Goal: Task Accomplishment & Management: Use online tool/utility

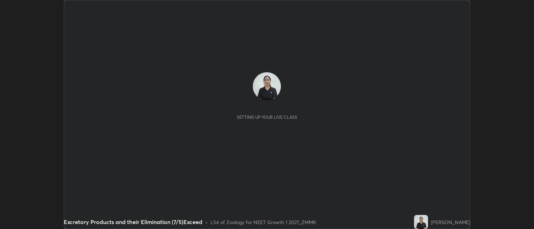
scroll to position [229, 534]
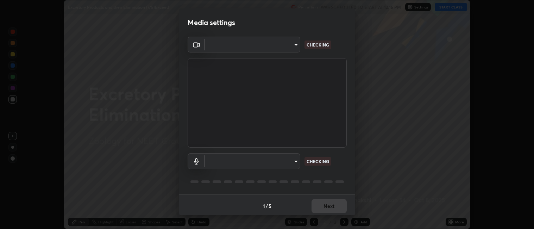
type input "052f9b30e05f62bb2e590cb50044ac96a00de3eab8a32c7a625fc31ec407be61"
type input "e10a7125e7494e57598a8ac71207e03756dcaea18aa82df0ae2f868a8eb93e87"
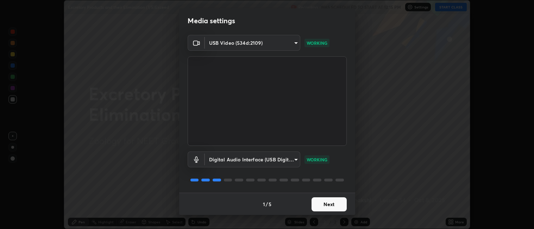
click at [337, 203] on button "Next" at bounding box center [329, 204] width 35 height 14
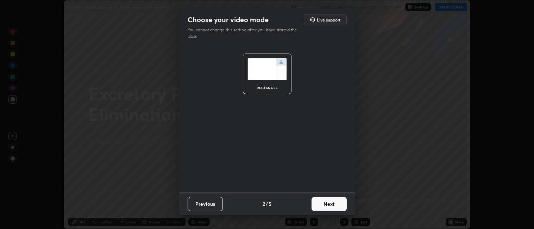
scroll to position [0, 0]
click at [334, 203] on button "Next" at bounding box center [329, 204] width 35 height 14
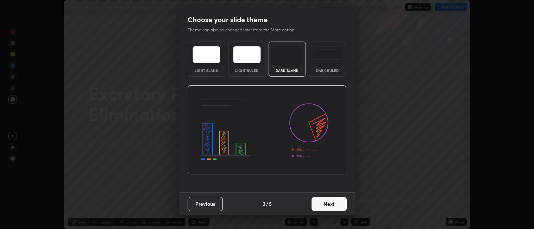
click at [334, 203] on button "Next" at bounding box center [329, 204] width 35 height 14
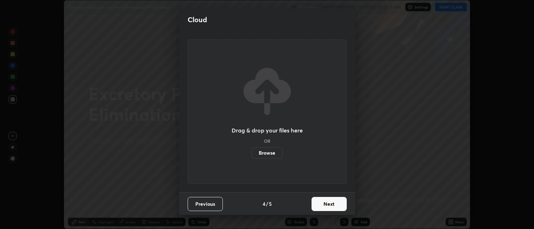
click at [334, 203] on button "Next" at bounding box center [329, 204] width 35 height 14
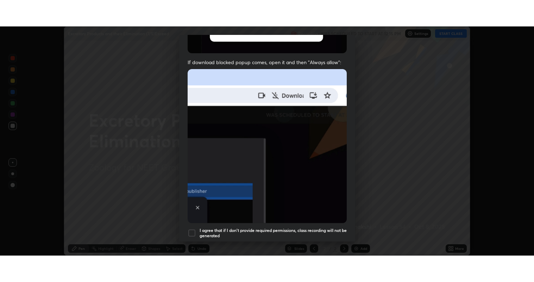
scroll to position [145, 0]
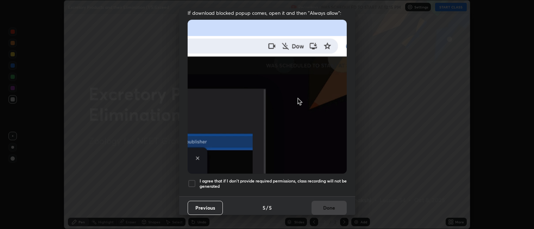
click at [193, 179] on div at bounding box center [192, 183] width 8 height 8
click at [333, 202] on button "Done" at bounding box center [329, 208] width 35 height 14
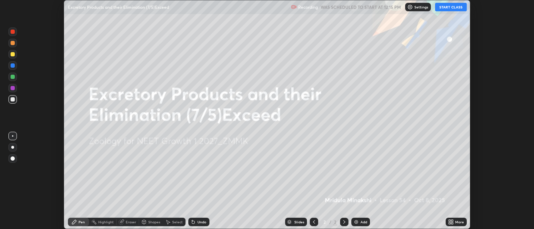
click at [463, 224] on div "More" at bounding box center [456, 222] width 21 height 8
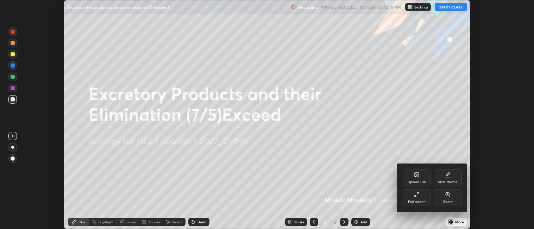
click at [420, 199] on div "Full screen" at bounding box center [417, 197] width 28 height 17
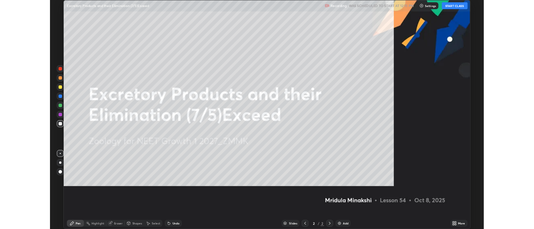
scroll to position [282, 534]
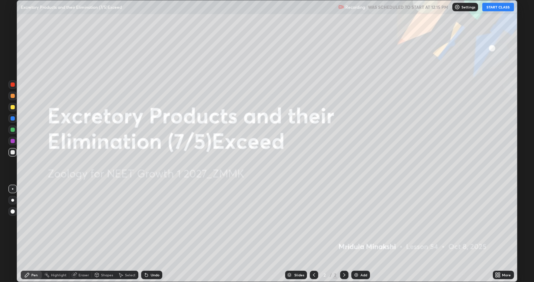
click at [502, 7] on button "START CLASS" at bounding box center [498, 7] width 32 height 8
click at [363, 228] on div "Add" at bounding box center [364, 275] width 7 height 4
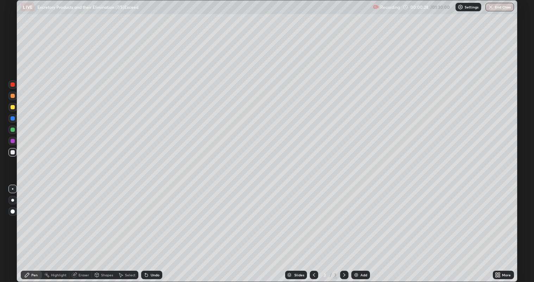
click at [13, 129] on div at bounding box center [13, 129] width 4 height 4
click at [14, 151] on div at bounding box center [13, 152] width 4 height 4
click at [14, 107] on div at bounding box center [13, 107] width 4 height 4
click at [16, 84] on div at bounding box center [12, 84] width 8 height 8
click at [16, 152] on div at bounding box center [12, 152] width 8 height 8
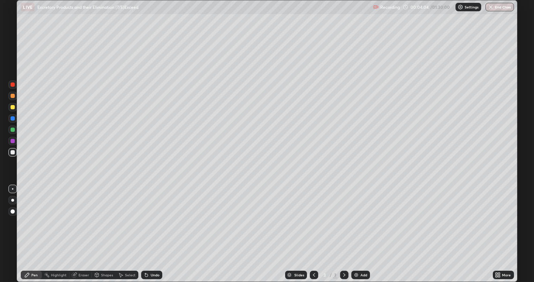
click at [17, 87] on div at bounding box center [12, 84] width 8 height 8
click at [13, 129] on div at bounding box center [13, 129] width 4 height 4
click at [14, 130] on div at bounding box center [13, 129] width 4 height 4
click at [14, 152] on div at bounding box center [13, 152] width 4 height 4
click at [13, 129] on div at bounding box center [13, 129] width 4 height 4
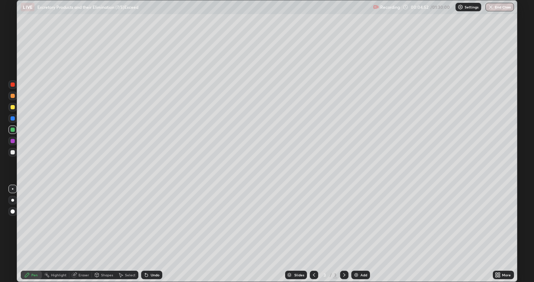
click at [14, 106] on div at bounding box center [13, 107] width 4 height 4
click at [13, 129] on div at bounding box center [13, 129] width 4 height 4
click at [13, 85] on div at bounding box center [13, 84] width 4 height 4
click at [15, 129] on div at bounding box center [12, 129] width 8 height 8
click at [15, 87] on div at bounding box center [12, 84] width 8 height 8
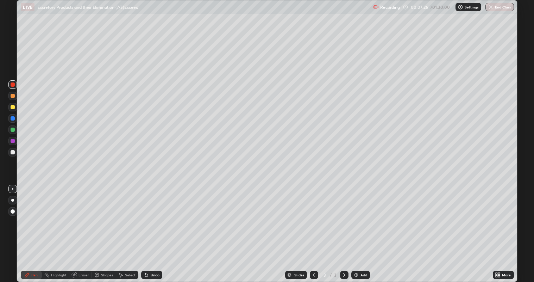
click at [15, 85] on div at bounding box center [12, 84] width 8 height 8
click at [16, 130] on div at bounding box center [12, 129] width 8 height 8
click at [84, 228] on div "Eraser" at bounding box center [84, 275] width 11 height 4
click at [33, 228] on div "Pen" at bounding box center [34, 275] width 6 height 4
click at [359, 228] on div "Add" at bounding box center [360, 274] width 19 height 8
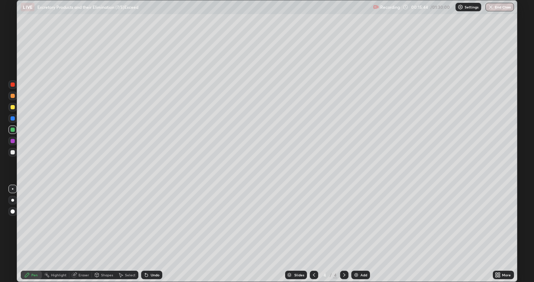
click at [16, 131] on div at bounding box center [12, 129] width 8 height 8
click at [13, 151] on div at bounding box center [13, 152] width 4 height 4
click at [13, 84] on div at bounding box center [13, 84] width 4 height 4
click at [13, 86] on div at bounding box center [13, 84] width 4 height 4
click at [13, 130] on div at bounding box center [13, 129] width 4 height 4
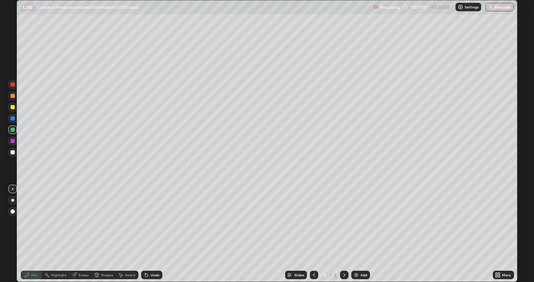
click at [12, 152] on div at bounding box center [13, 152] width 4 height 4
click at [16, 130] on div at bounding box center [12, 129] width 8 height 8
click at [16, 152] on div at bounding box center [12, 152] width 8 height 8
click at [15, 129] on div at bounding box center [12, 129] width 8 height 8
click at [15, 88] on div at bounding box center [12, 84] width 8 height 8
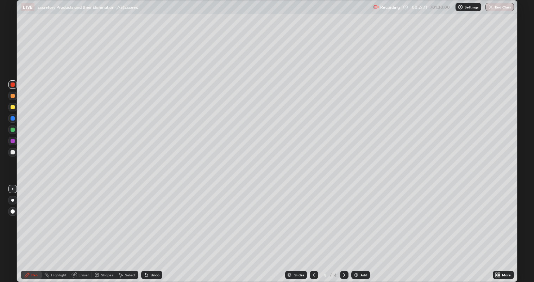
click at [15, 152] on div at bounding box center [12, 152] width 8 height 8
click at [85, 228] on div "Eraser" at bounding box center [84, 275] width 11 height 4
click at [32, 228] on div "Pen" at bounding box center [34, 275] width 6 height 4
click at [14, 85] on div at bounding box center [13, 84] width 4 height 4
click at [364, 228] on div "Add" at bounding box center [364, 275] width 7 height 4
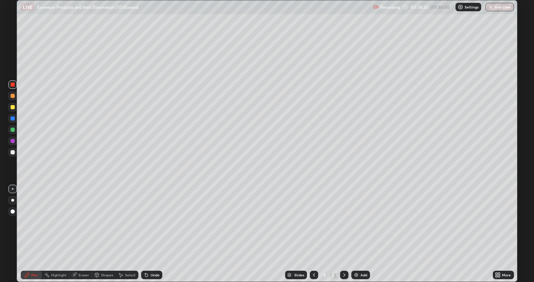
click at [17, 154] on div at bounding box center [12, 152] width 8 height 8
click at [13, 129] on div at bounding box center [13, 129] width 4 height 4
click at [12, 153] on div at bounding box center [13, 152] width 4 height 4
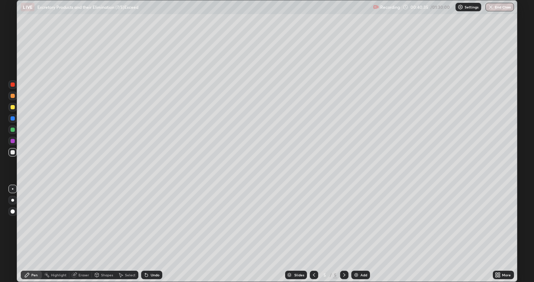
click at [12, 85] on div at bounding box center [13, 84] width 4 height 4
click at [13, 106] on div at bounding box center [13, 107] width 4 height 4
click at [14, 129] on div at bounding box center [13, 129] width 4 height 4
click at [15, 119] on div at bounding box center [12, 118] width 8 height 8
click at [13, 152] on div at bounding box center [13, 152] width 4 height 4
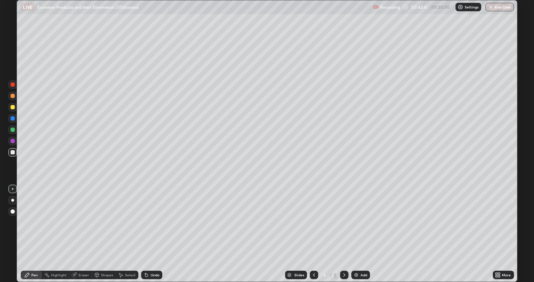
click at [83, 228] on div "Eraser" at bounding box center [84, 275] width 11 height 4
click at [34, 228] on div "Pen" at bounding box center [34, 275] width 6 height 4
click at [364, 228] on div "Add" at bounding box center [360, 274] width 19 height 8
click at [13, 129] on div at bounding box center [13, 129] width 4 height 4
click at [13, 152] on div at bounding box center [13, 152] width 4 height 4
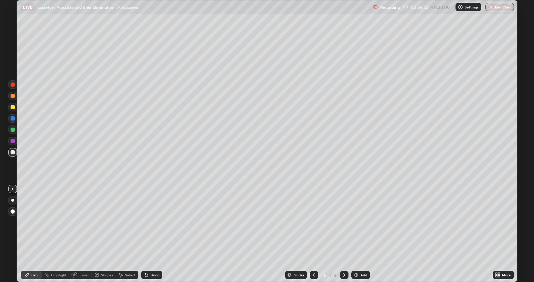
click at [12, 84] on div at bounding box center [13, 84] width 4 height 4
click at [16, 84] on div at bounding box center [12, 84] width 8 height 8
click at [497, 228] on icon at bounding box center [497, 274] width 2 height 2
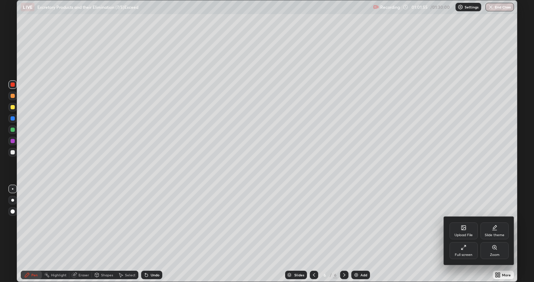
click at [463, 228] on div "Full screen" at bounding box center [464, 250] width 28 height 17
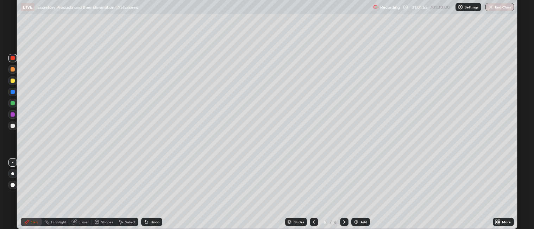
scroll to position [34978, 34673]
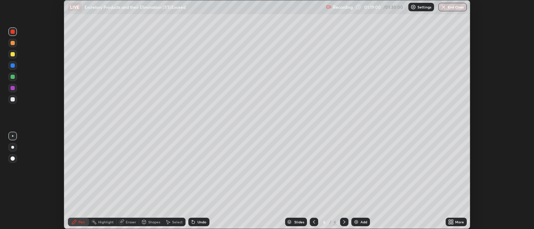
click at [448, 8] on button "End Class" at bounding box center [452, 7] width 29 height 8
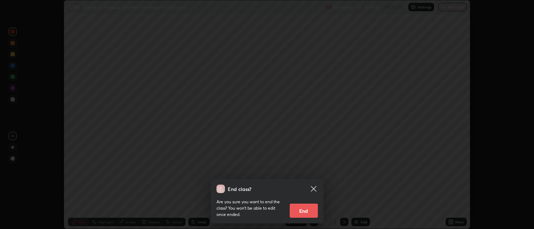
click at [298, 211] on button "End" at bounding box center [304, 210] width 28 height 14
